Goal: Task Accomplishment & Management: Manage account settings

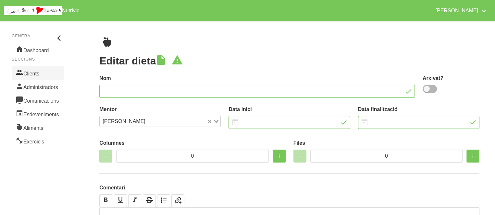
click at [26, 76] on link "Clients" at bounding box center [38, 73] width 53 height 14
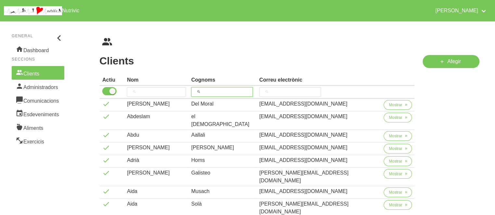
click at [243, 92] on input "search" at bounding box center [222, 92] width 62 height 10
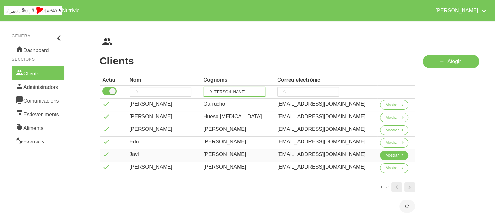
type input "[PERSON_NAME]"
click at [389, 157] on span "Mostrar" at bounding box center [391, 156] width 13 height 6
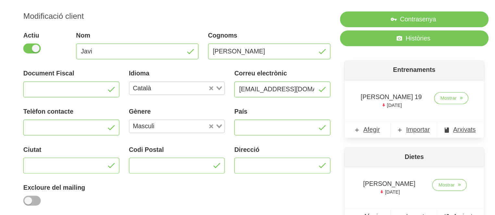
scroll to position [26, 0]
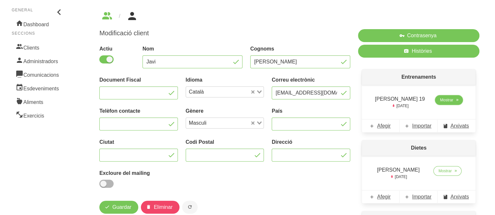
click at [445, 98] on span "Mostrar" at bounding box center [446, 100] width 13 height 6
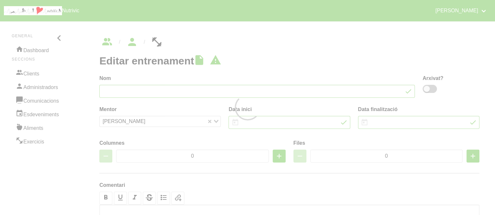
type input "[PERSON_NAME] 19"
type input "[DATE]"
type input "5"
type input "7"
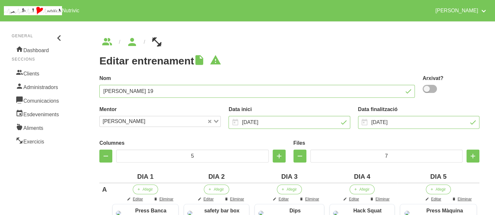
click at [275, 42] on ul "breadcrumbs" at bounding box center [289, 42] width 380 height 10
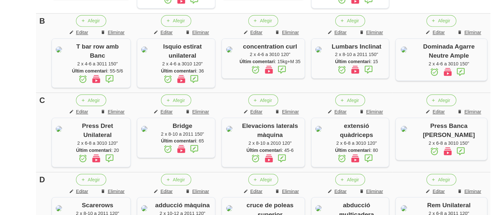
scroll to position [205, 0]
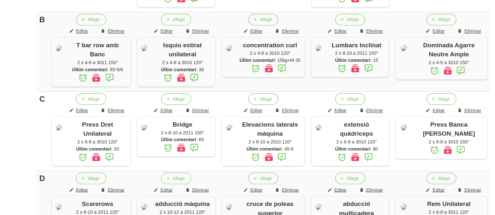
click at [80, 100] on div "Editar entrenament false af14c946-7d55-4580-bdd9-b831b4f87e32 Nom Javi [PERSON_…" at bounding box center [289, 148] width 419 height 670
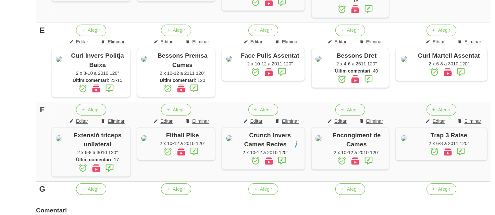
scroll to position [412, 0]
